Goal: Information Seeking & Learning: Learn about a topic

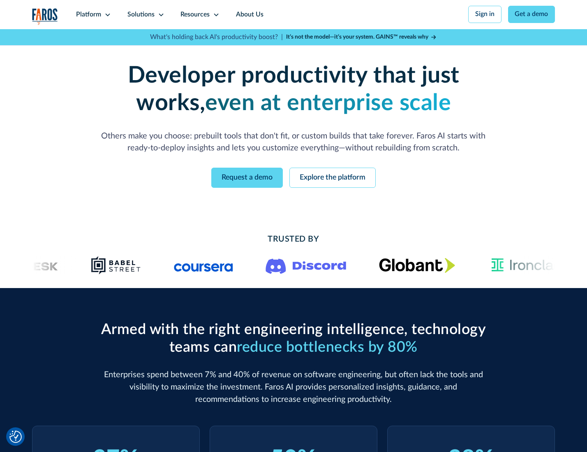
click at [106, 14] on icon at bounding box center [107, 15] width 7 height 7
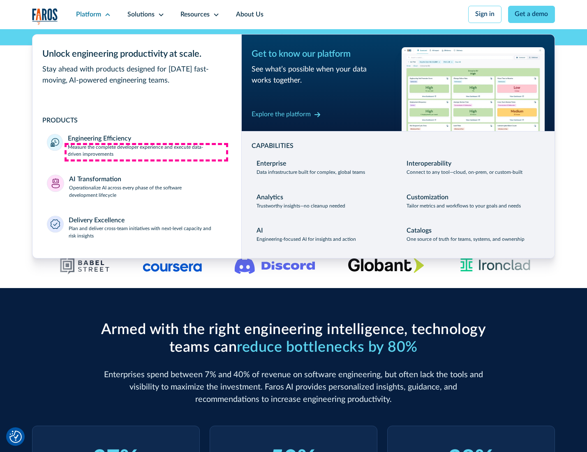
click at [146, 152] on p "Measure the complete developer experience and execute data-driven improvements" at bounding box center [147, 151] width 159 height 15
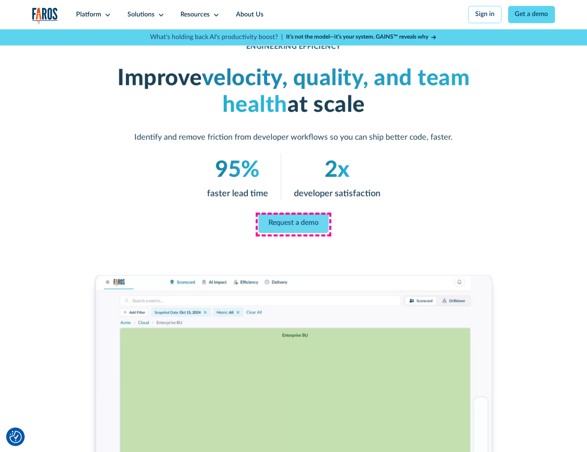
click at [293, 224] on link "Request a demo" at bounding box center [294, 223] width 70 height 20
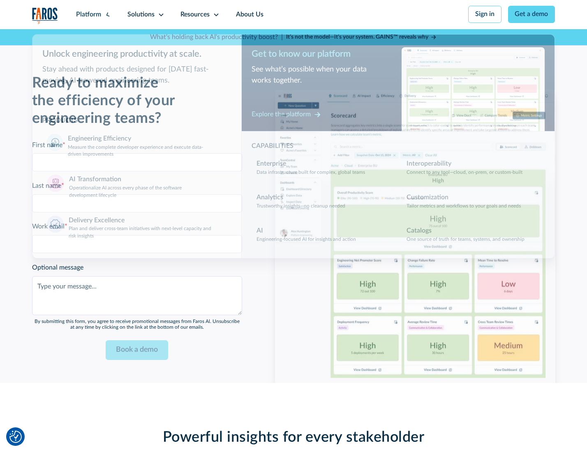
scroll to position [1789, 0]
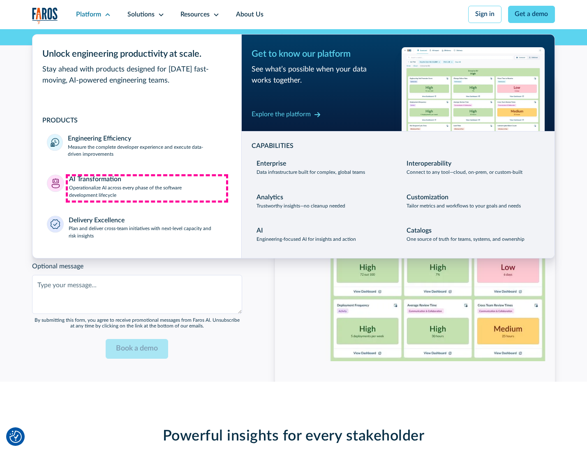
click at [147, 188] on p "Operationalize AI across every phase of the software development lifecycle" at bounding box center [148, 192] width 158 height 15
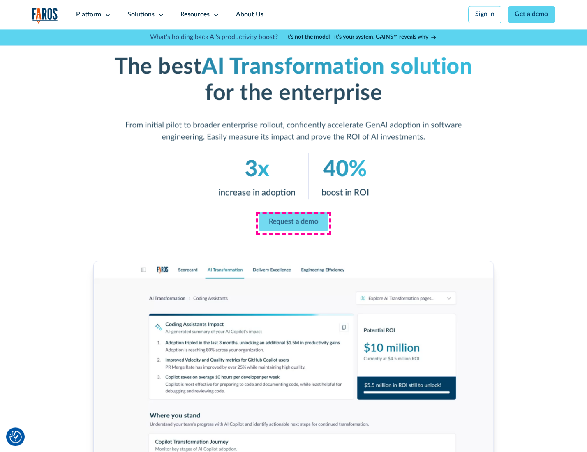
click at [293, 223] on link "Request a demo" at bounding box center [293, 221] width 69 height 19
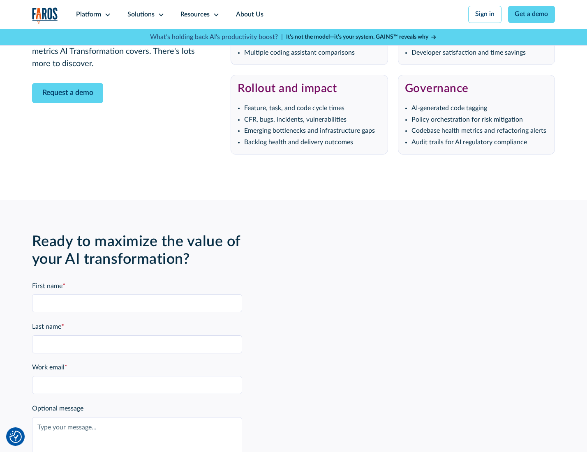
click at [92, 14] on div "Platform" at bounding box center [88, 15] width 25 height 10
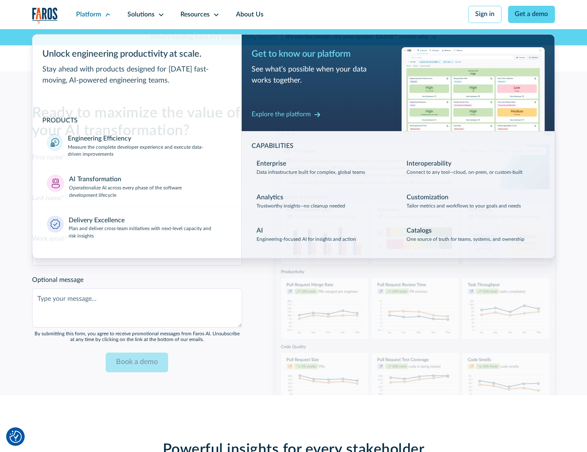
scroll to position [1987, 0]
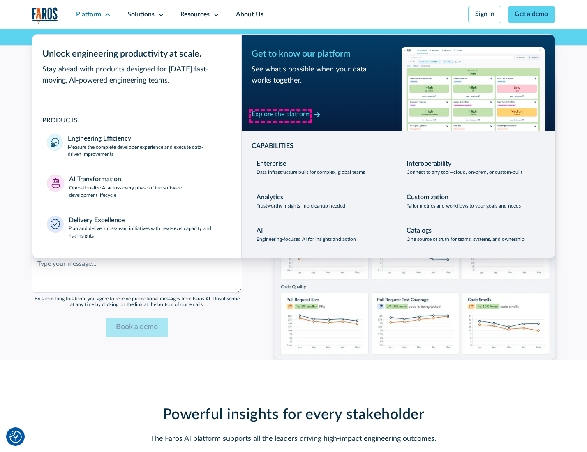
click at [281, 115] on div "Explore the platform" at bounding box center [281, 115] width 59 height 10
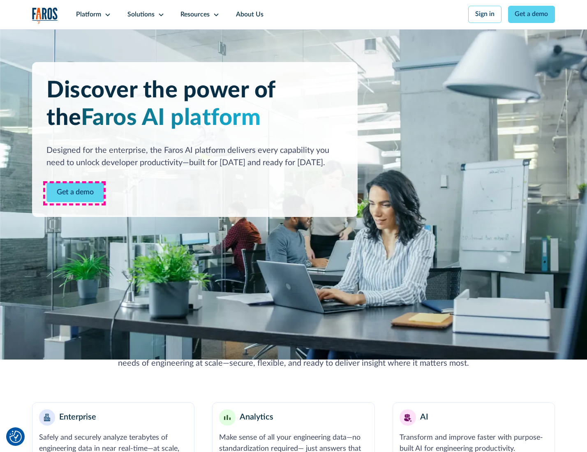
click at [74, 193] on link "Get a demo" at bounding box center [75, 192] width 58 height 20
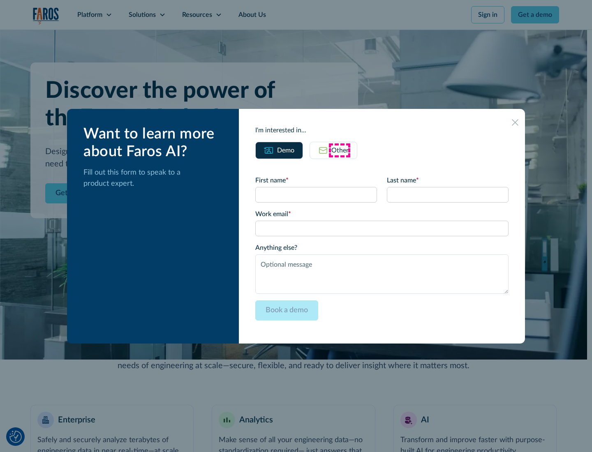
click at [339, 150] on div "Other" at bounding box center [339, 150] width 17 height 10
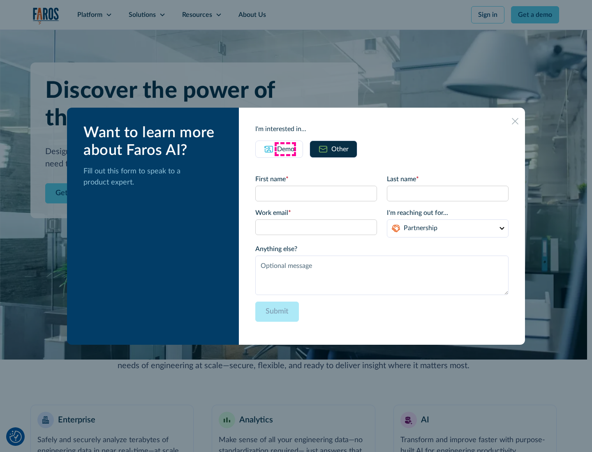
click at [285, 149] on div "Demo" at bounding box center [285, 149] width 17 height 10
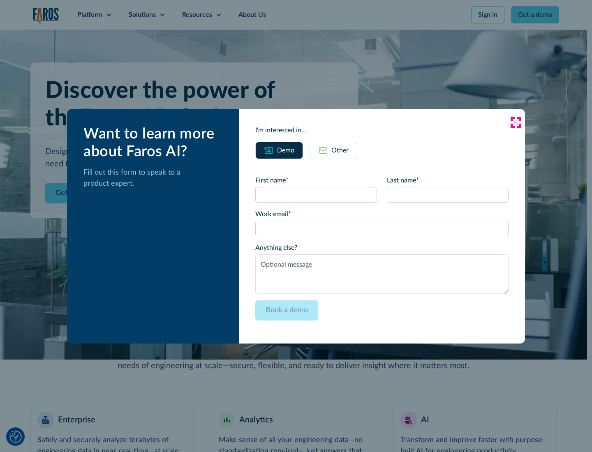
click at [515, 122] on icon at bounding box center [515, 122] width 7 height 7
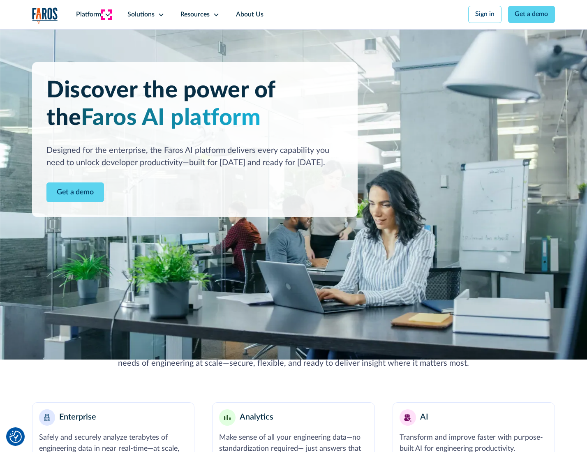
click at [106, 14] on icon at bounding box center [107, 15] width 7 height 7
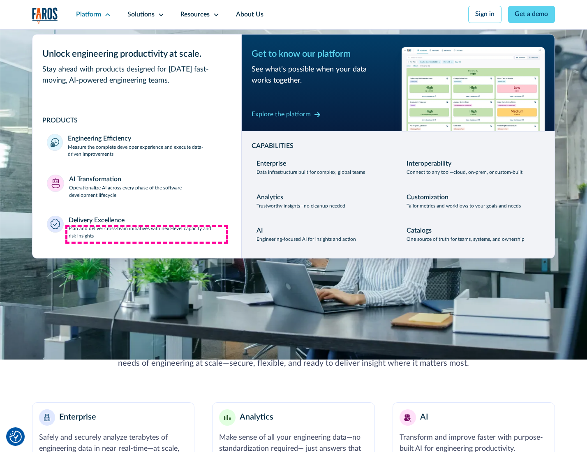
click at [147, 234] on p "Plan and deliver cross-team initiatives with next-level capacity and risk insig…" at bounding box center [148, 232] width 158 height 15
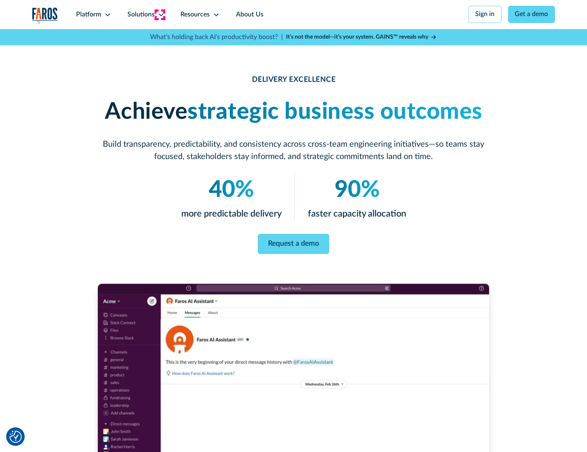
click at [159, 14] on icon at bounding box center [161, 15] width 7 height 7
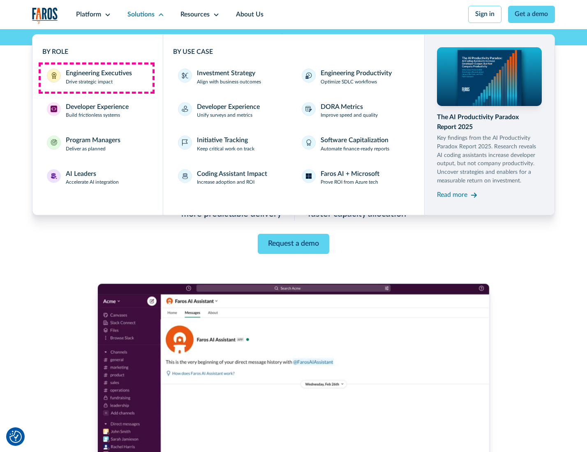
click at [96, 78] on div "Engineering Executives" at bounding box center [99, 74] width 66 height 10
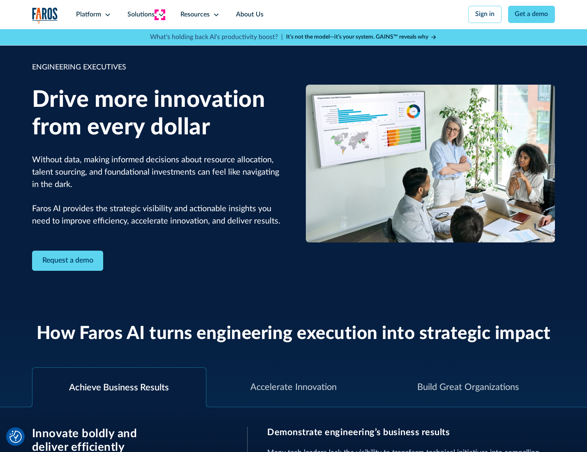
click at [159, 14] on icon at bounding box center [161, 15] width 7 height 7
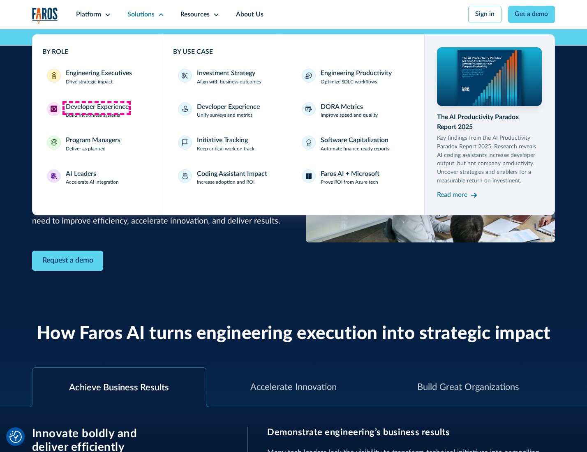
click at [96, 108] on div "Developer Experience" at bounding box center [97, 107] width 63 height 10
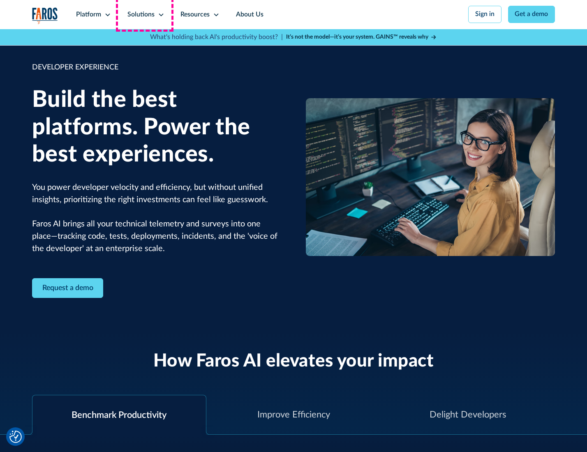
click at [145, 14] on div "Solutions" at bounding box center [140, 15] width 27 height 10
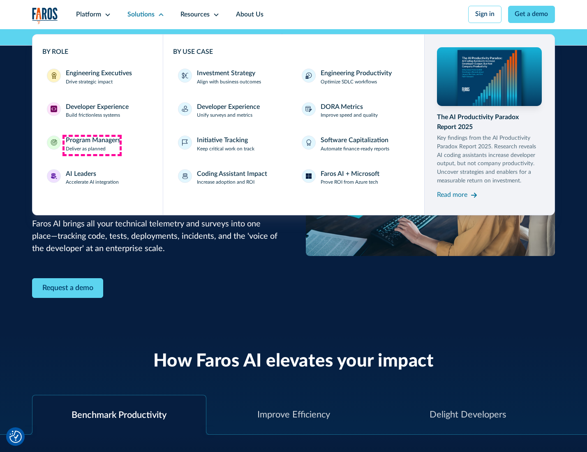
click at [92, 145] on div "Program Managers" at bounding box center [93, 141] width 55 height 10
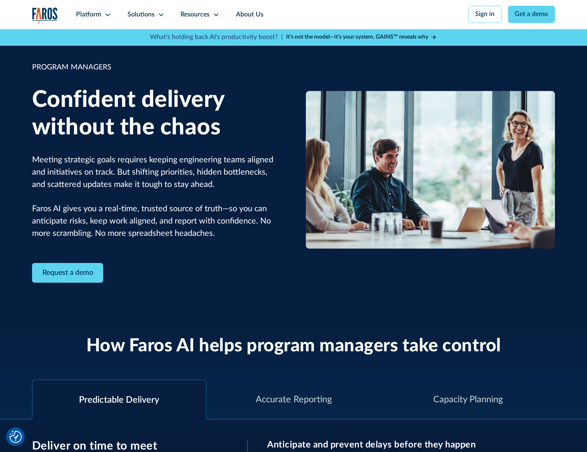
click at [159, 15] on icon at bounding box center [161, 15] width 7 height 7
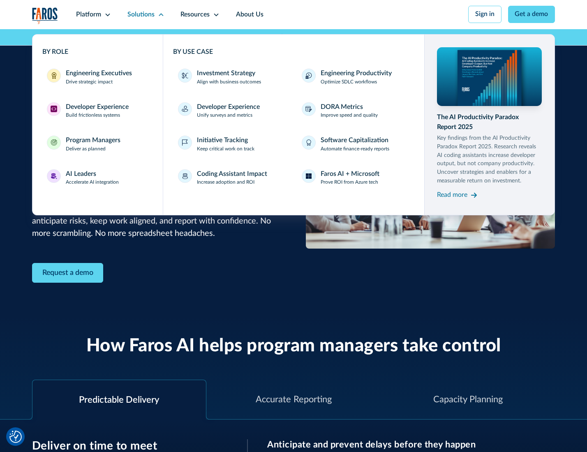
click at [91, 179] on div "AI Leaders" at bounding box center [81, 174] width 30 height 10
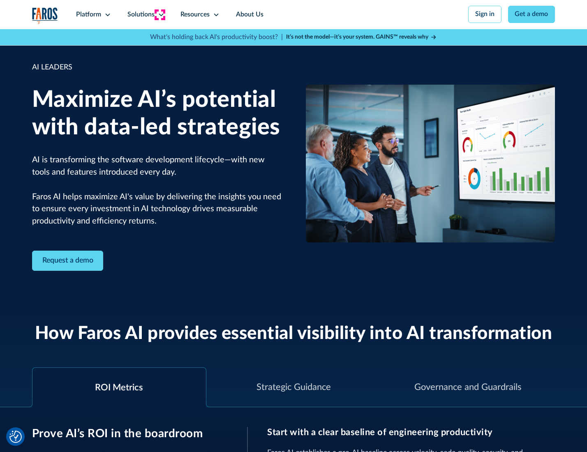
click at [159, 14] on icon at bounding box center [161, 15] width 7 height 7
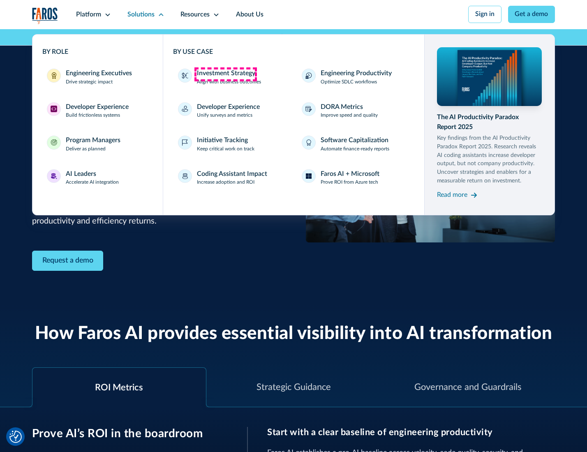
click at [225, 74] on div "Investment Strategy" at bounding box center [226, 74] width 58 height 10
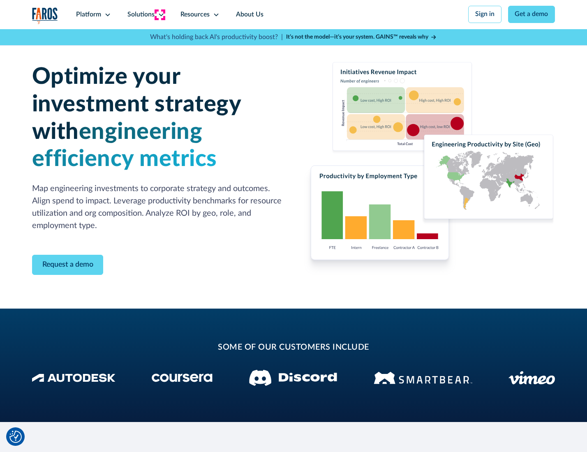
click at [159, 14] on icon at bounding box center [161, 15] width 7 height 7
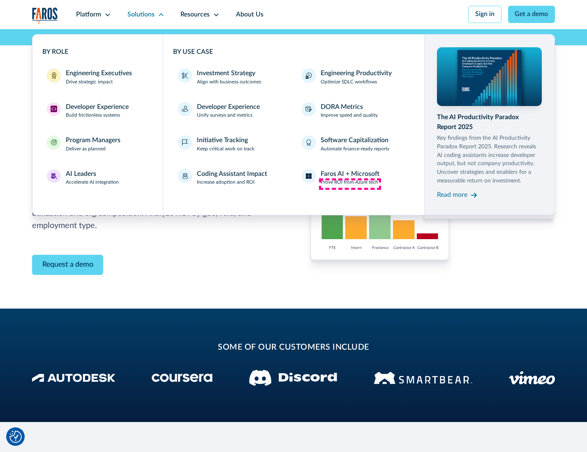
click at [350, 184] on p "Prove ROI from Azure tech" at bounding box center [350, 182] width 58 height 7
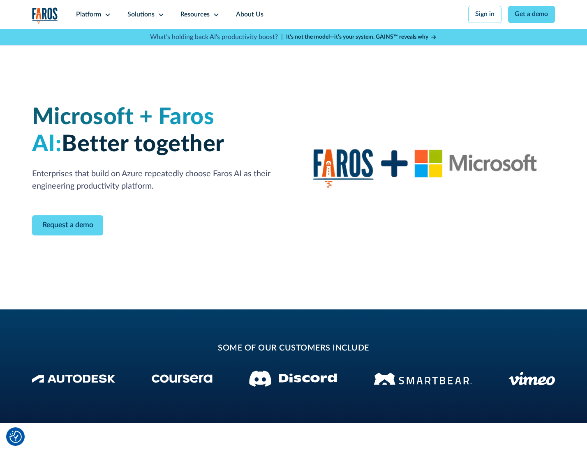
click at [159, 14] on icon at bounding box center [161, 15] width 7 height 7
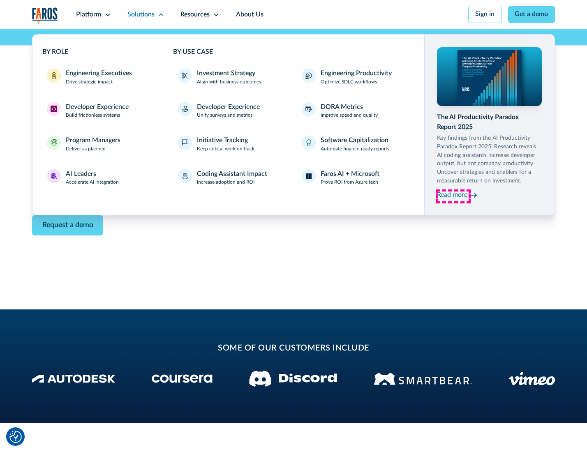
click at [453, 196] on div "Read more" at bounding box center [452, 195] width 30 height 10
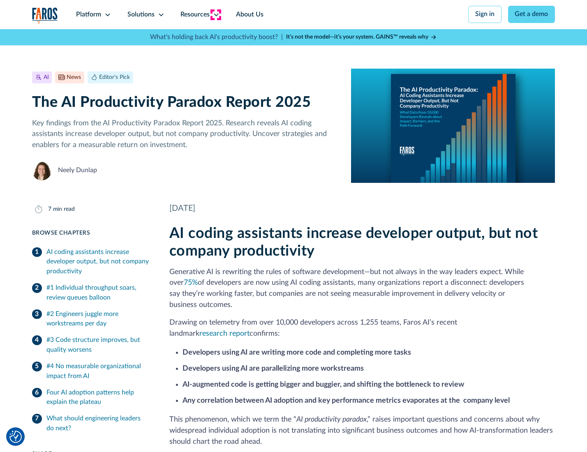
click at [215, 14] on icon at bounding box center [216, 15] width 7 height 7
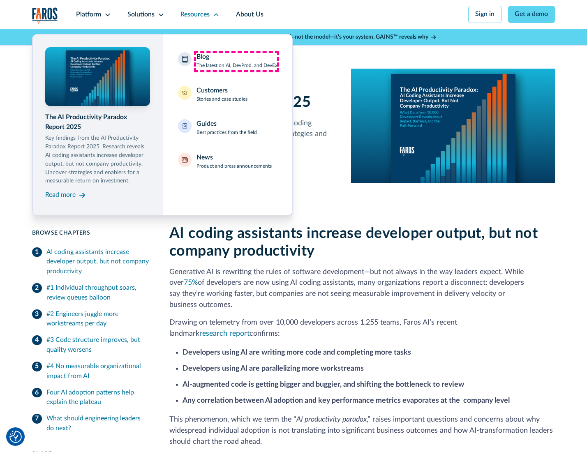
click at [236, 61] on div "Blog The latest on AI, DevProd, and DevEx" at bounding box center [236, 60] width 81 height 17
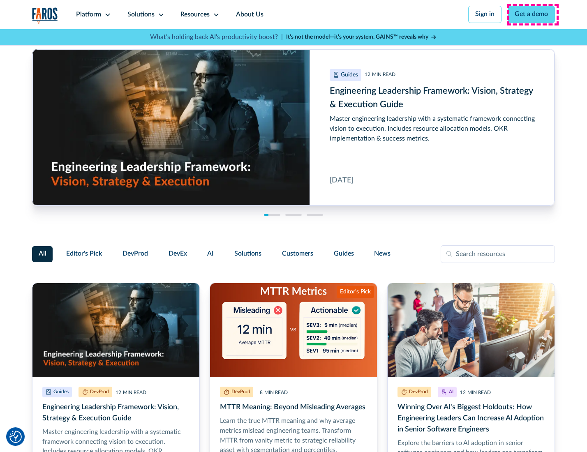
click at [532, 14] on link "Get a demo" at bounding box center [531, 14] width 47 height 17
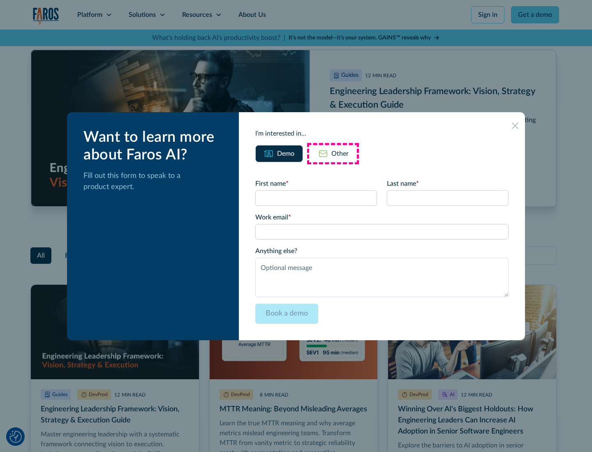
click at [333, 153] on div "Other" at bounding box center [339, 154] width 17 height 10
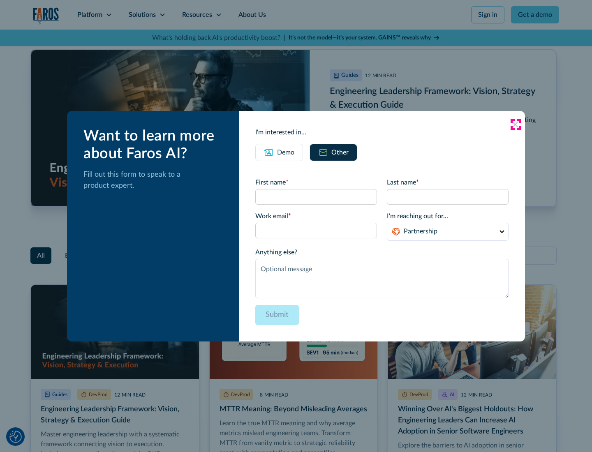
click at [515, 124] on icon at bounding box center [515, 124] width 7 height 7
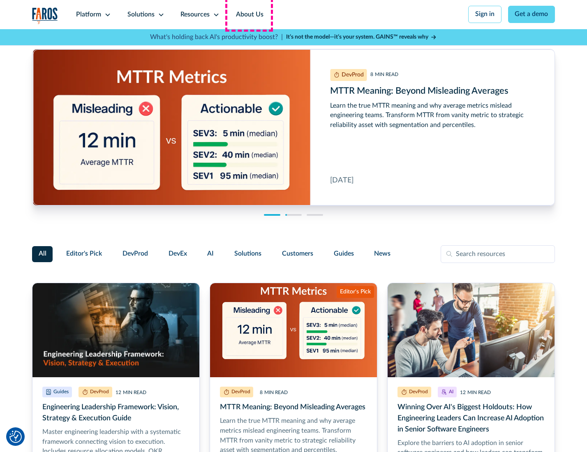
click at [249, 14] on link "About Us" at bounding box center [250, 14] width 44 height 29
